Goal: Task Accomplishment & Management: Manage account settings

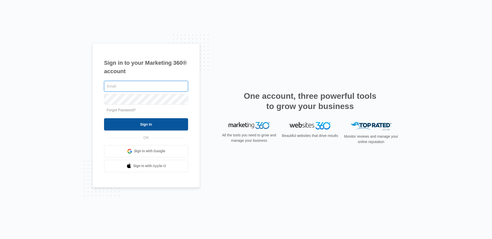
type input "[EMAIL_ADDRESS][PERSON_NAME][DOMAIN_NAME]"
click at [140, 129] on input "Sign In" at bounding box center [146, 124] width 84 height 12
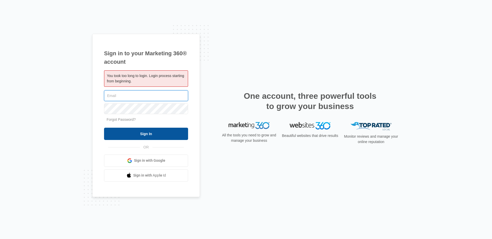
type input "[EMAIL_ADDRESS][PERSON_NAME][DOMAIN_NAME]"
click at [156, 135] on input "Sign In" at bounding box center [146, 134] width 84 height 12
